Goal: Information Seeking & Learning: Learn about a topic

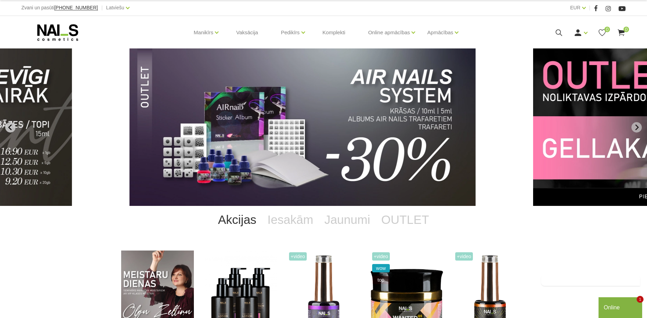
click at [11, 126] on icon "Previous slide" at bounding box center [10, 127] width 6 height 6
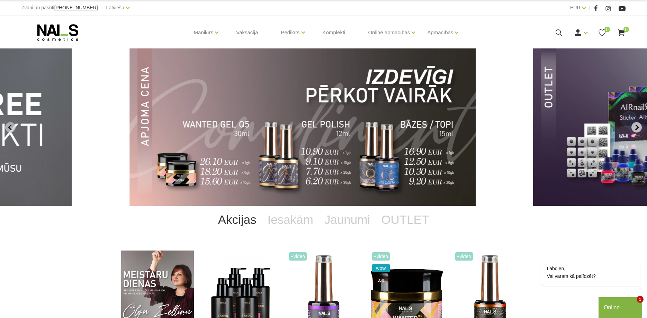
click at [638, 126] on icon "Next slide" at bounding box center [637, 127] width 6 height 6
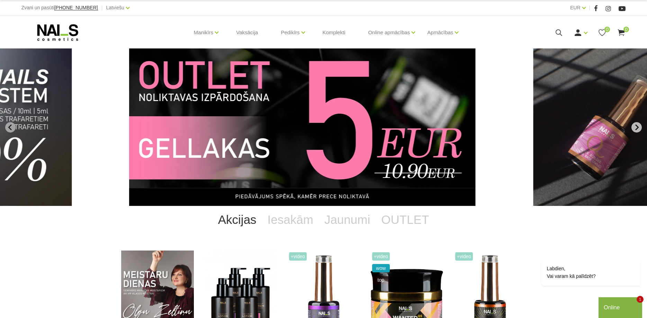
click at [639, 126] on icon "Next slide" at bounding box center [637, 127] width 6 height 6
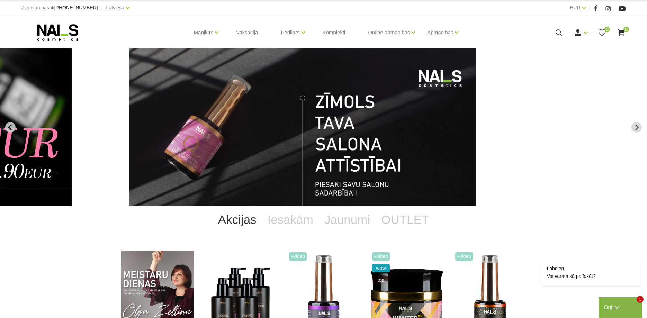
click at [11, 125] on icon "Previous slide" at bounding box center [10, 127] width 6 height 6
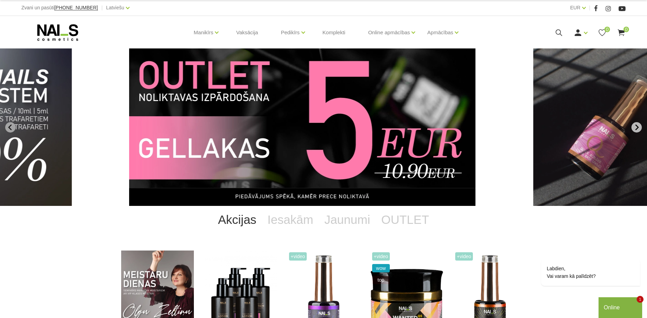
click at [637, 124] on icon "Next slide" at bounding box center [637, 127] width 6 height 6
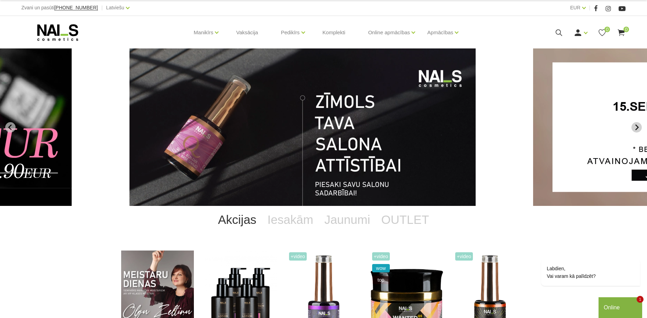
click at [638, 125] on icon "Go to first slide" at bounding box center [637, 127] width 6 height 6
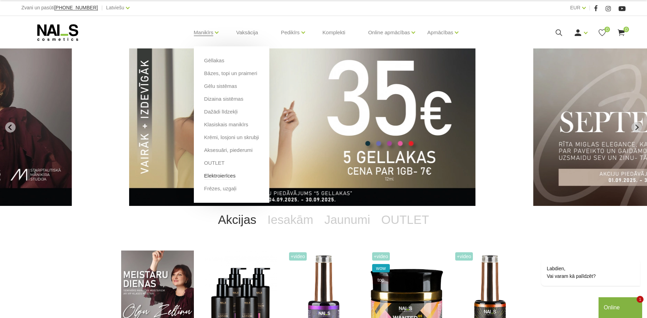
click at [231, 175] on link "Elektroierīces" at bounding box center [220, 176] width 32 height 8
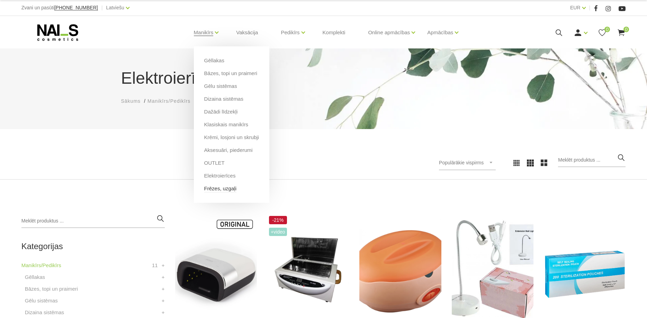
click at [222, 188] on link "Frēzes, uzgaļi" at bounding box center [220, 189] width 32 height 8
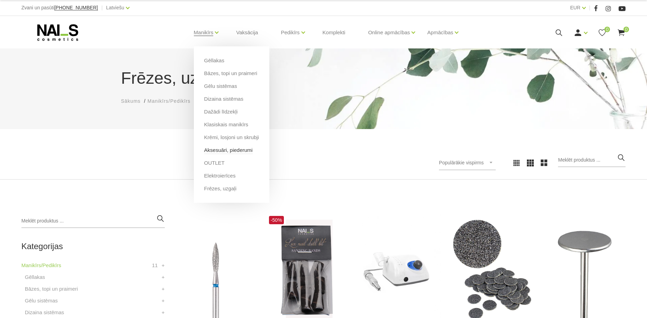
click at [235, 153] on link "Aksesuāri, piederumi" at bounding box center [228, 151] width 49 height 8
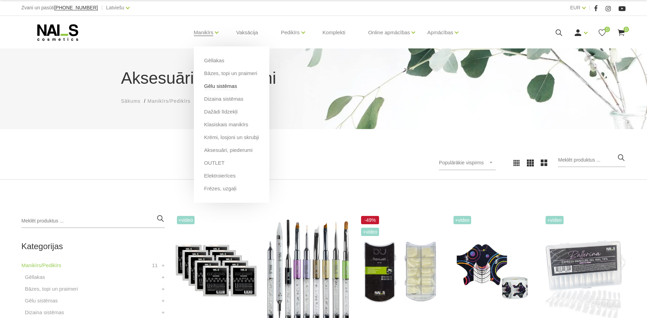
click at [233, 89] on link "Gēlu sistēmas" at bounding box center [220, 86] width 33 height 8
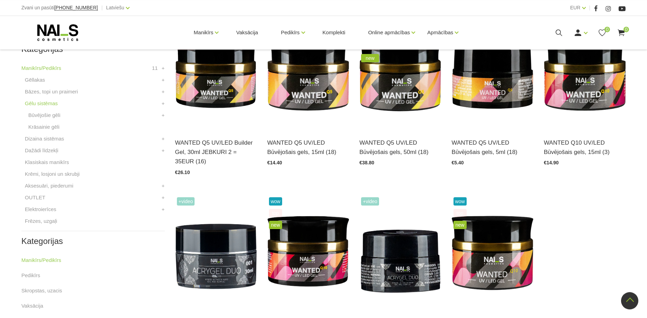
scroll to position [141, 0]
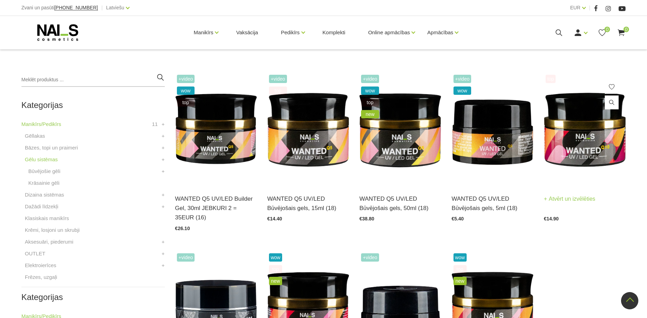
click at [603, 138] on img at bounding box center [585, 129] width 82 height 113
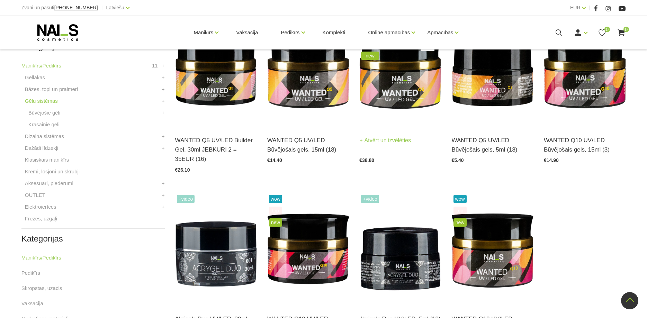
scroll to position [212, 0]
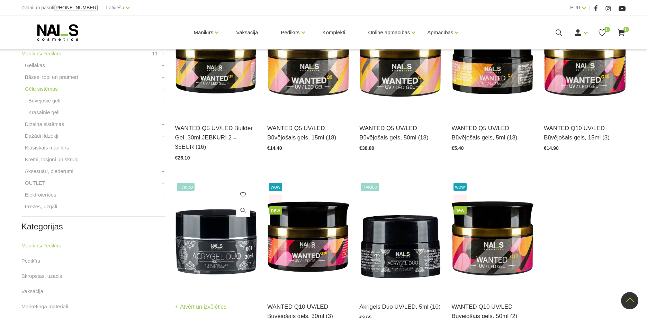
click at [236, 237] on img at bounding box center [216, 237] width 82 height 113
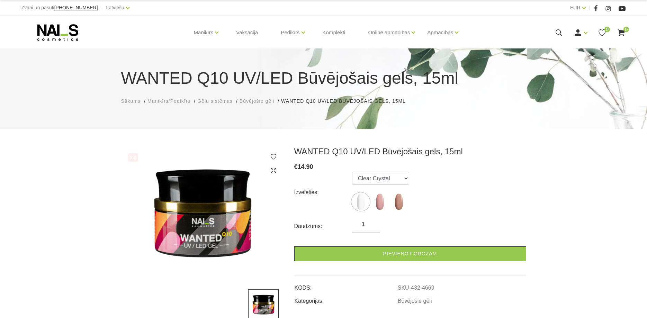
scroll to position [35, 0]
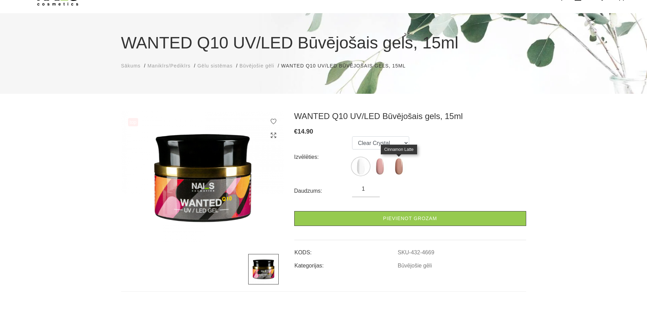
click at [404, 169] on img at bounding box center [398, 166] width 17 height 17
select select "4671"
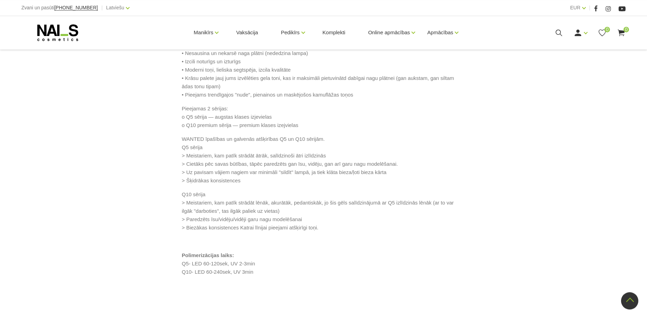
scroll to position [424, 0]
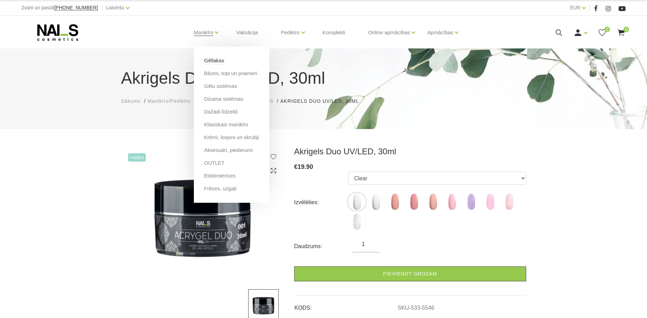
click at [222, 64] on link "Gēllakas" at bounding box center [214, 61] width 20 height 8
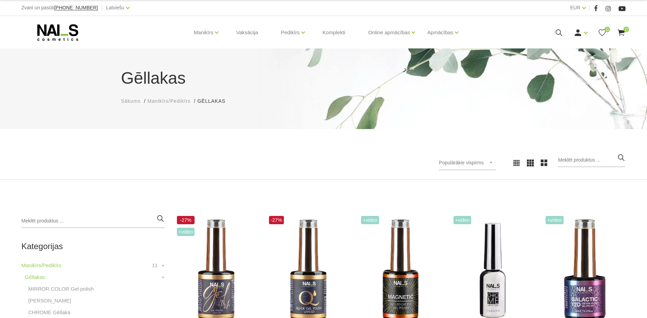
click at [39, 36] on use at bounding box center [57, 32] width 41 height 17
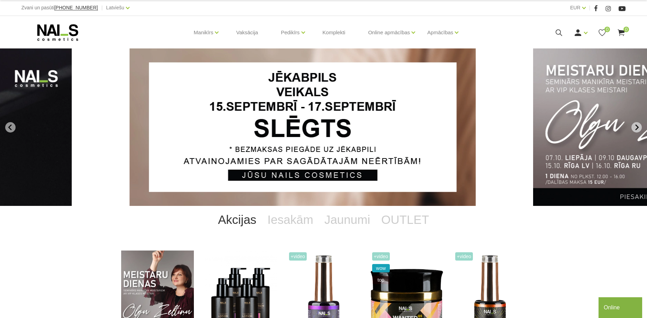
click at [638, 127] on icon "Next slide" at bounding box center [637, 127] width 3 height 6
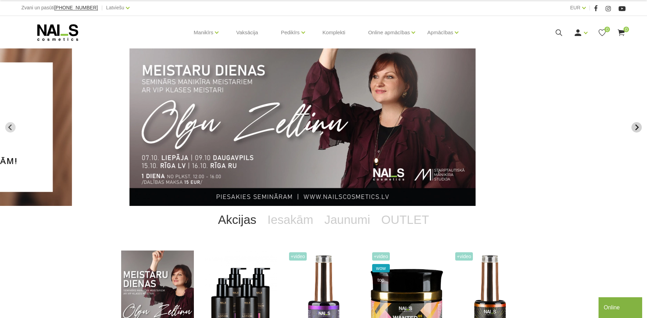
click at [639, 127] on icon "Next slide" at bounding box center [637, 127] width 6 height 6
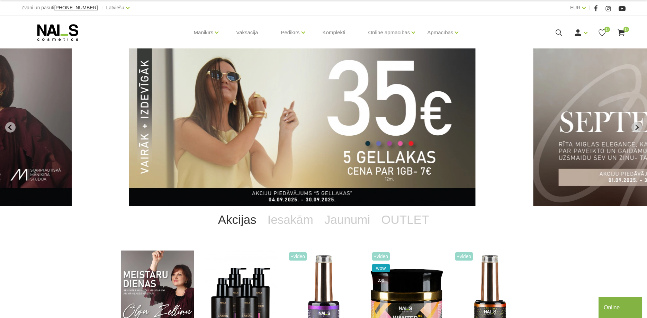
click at [268, 159] on img "3 of 14" at bounding box center [303, 128] width 346 height 158
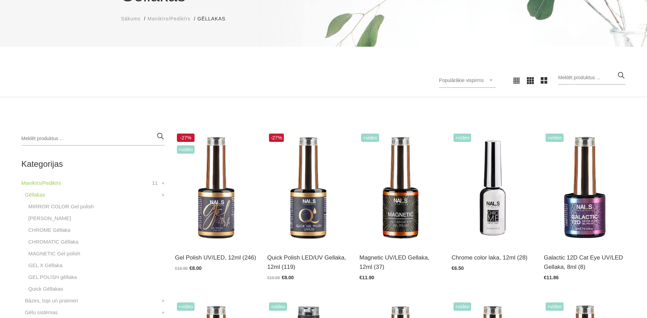
scroll to position [106, 0]
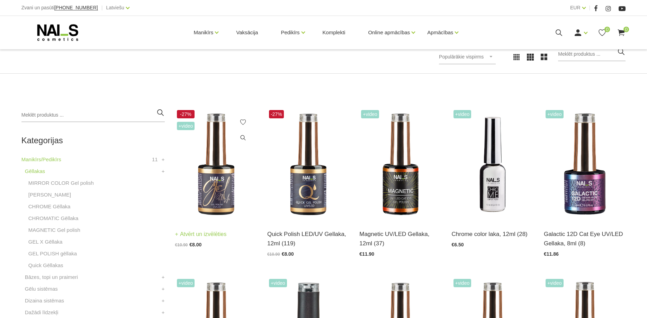
click at [228, 180] on img at bounding box center [216, 164] width 82 height 113
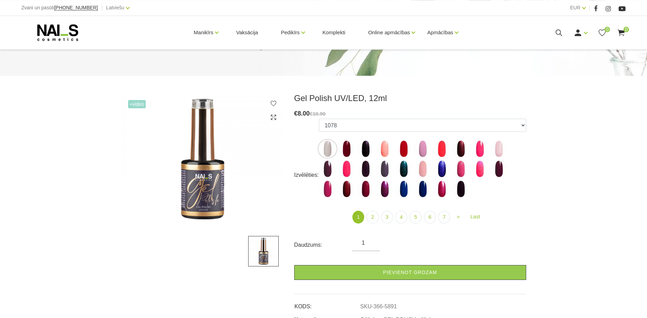
scroll to position [71, 0]
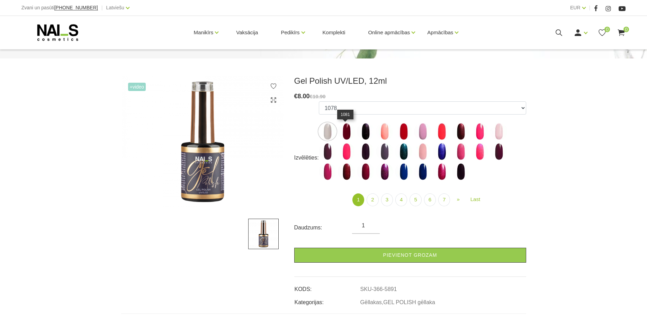
click at [342, 136] on img at bounding box center [346, 131] width 17 height 17
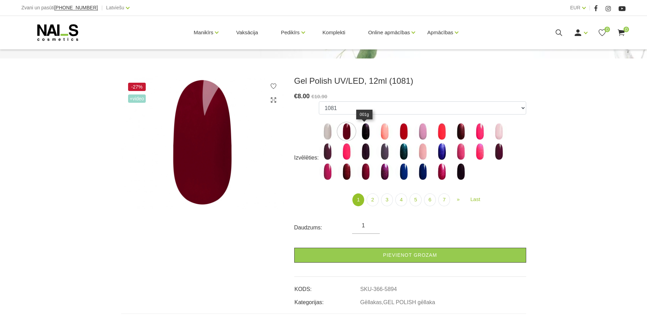
click at [368, 127] on img at bounding box center [365, 131] width 17 height 17
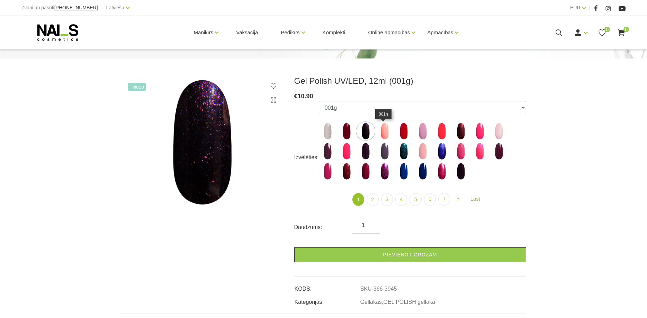
click at [383, 129] on img at bounding box center [384, 131] width 17 height 17
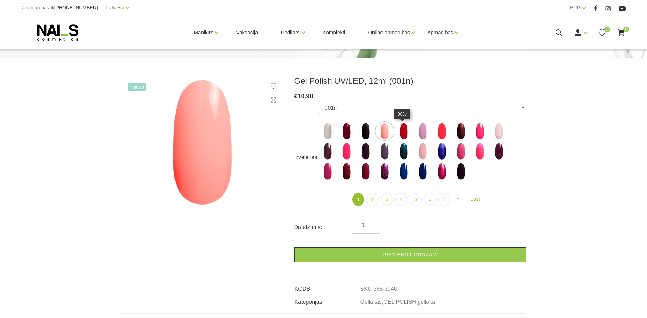
click at [402, 131] on img at bounding box center [403, 131] width 17 height 17
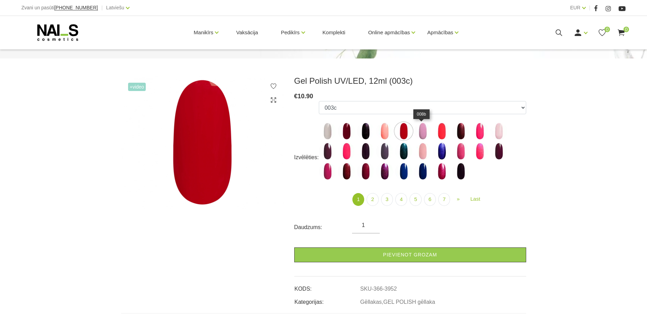
click at [418, 132] on img at bounding box center [422, 131] width 17 height 17
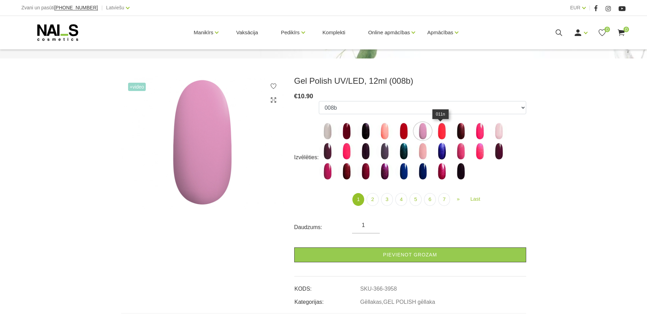
click at [443, 133] on img at bounding box center [441, 131] width 17 height 17
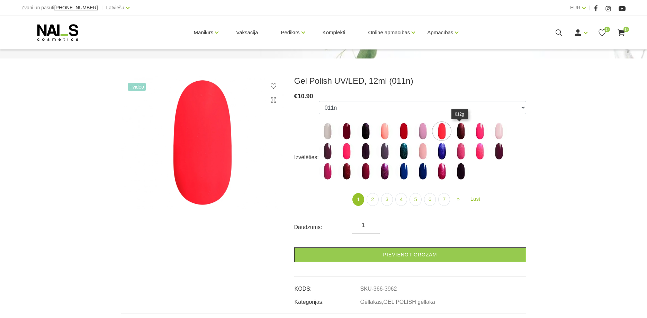
click at [463, 133] on img at bounding box center [460, 131] width 17 height 17
select select "3963"
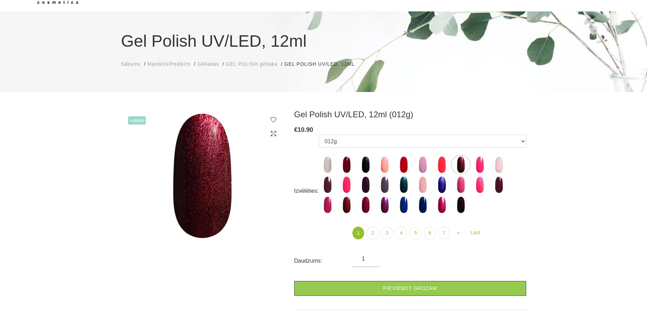
scroll to position [0, 0]
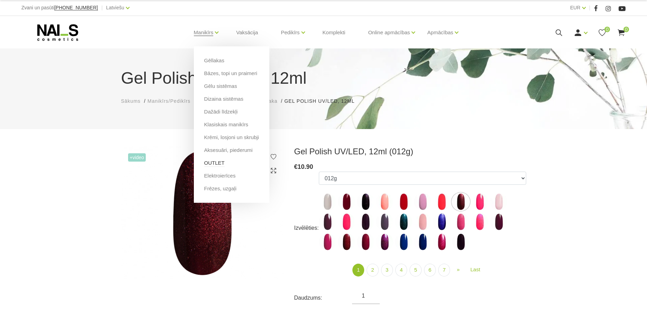
click at [213, 163] on link "OUTLET" at bounding box center [214, 163] width 20 height 8
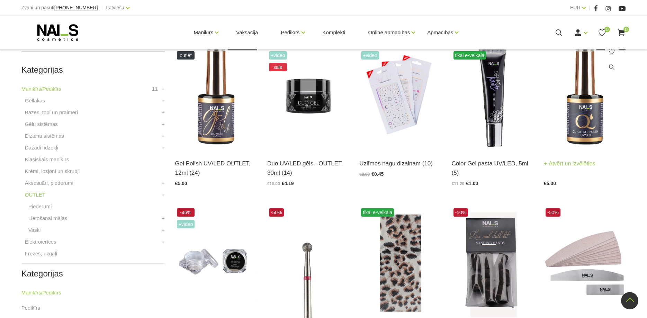
scroll to position [141, 0]
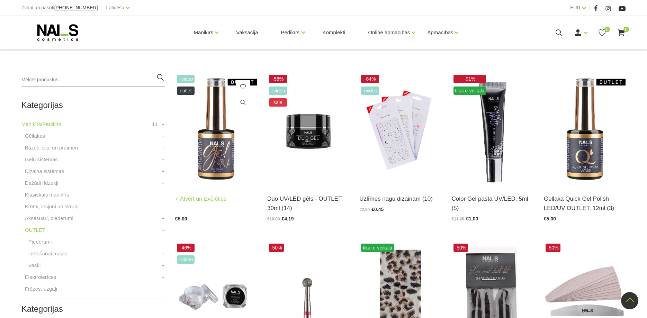
click at [228, 143] on img at bounding box center [216, 129] width 82 height 113
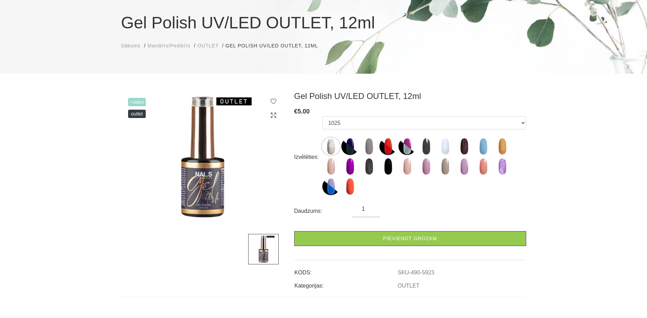
scroll to position [71, 0]
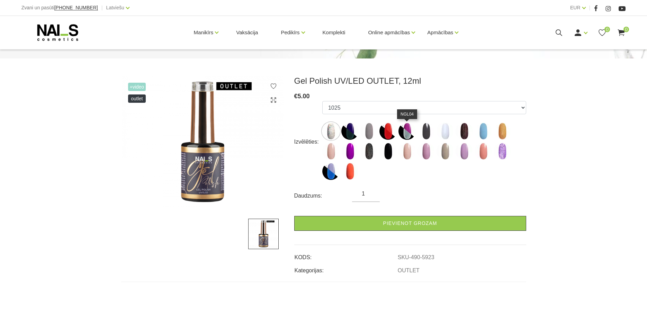
click at [403, 129] on img at bounding box center [407, 131] width 17 height 17
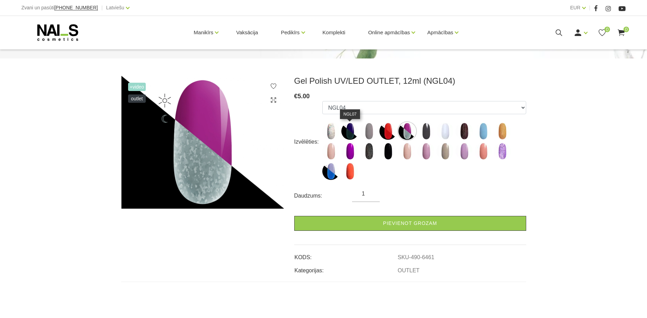
click at [351, 138] on img at bounding box center [350, 131] width 17 height 17
select select "5935"
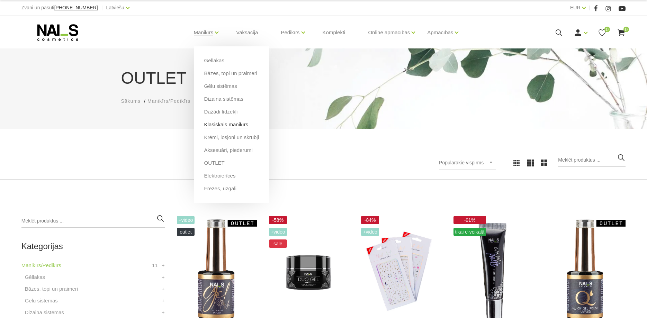
click at [230, 124] on link "Klasiskais manikīrs" at bounding box center [226, 125] width 44 height 8
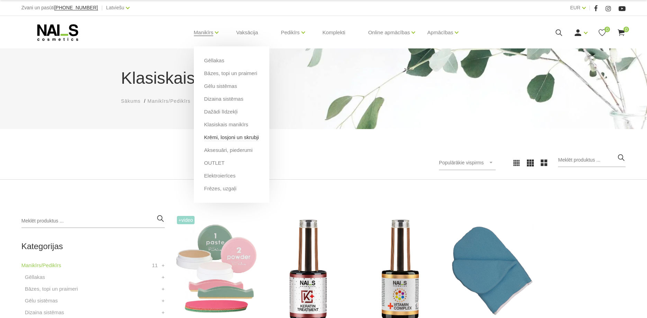
click at [213, 138] on link "Krēmi, losjoni un skrubji" at bounding box center [231, 138] width 55 height 8
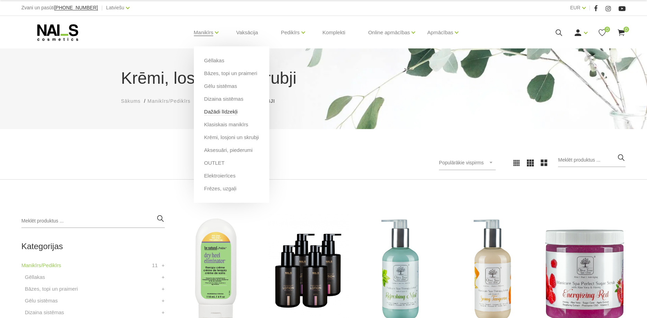
click at [216, 113] on link "Dažādi līdzekļi" at bounding box center [221, 112] width 34 height 8
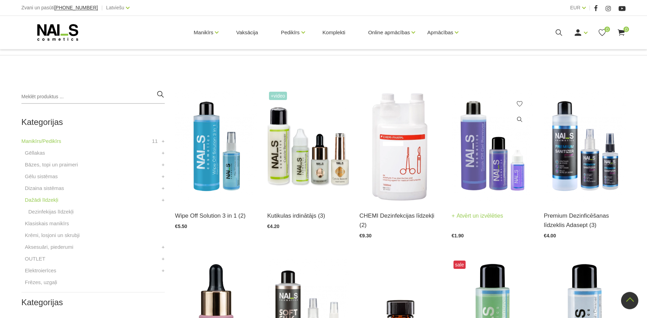
scroll to position [106, 0]
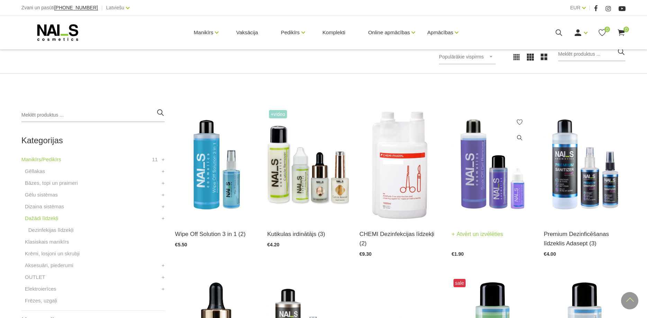
click at [502, 156] on img at bounding box center [493, 164] width 82 height 113
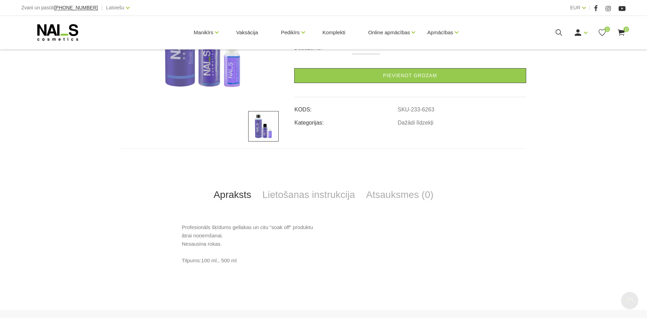
scroll to position [212, 0]
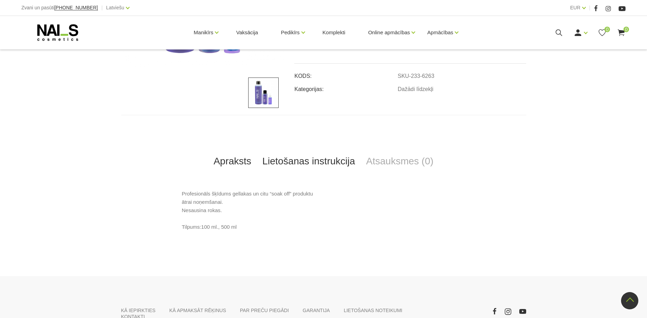
click at [328, 159] on link "Lietošanas instrukcija" at bounding box center [309, 161] width 104 height 23
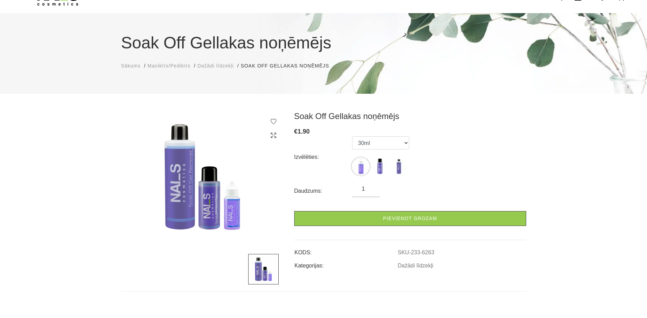
scroll to position [0, 0]
